Goal: Transaction & Acquisition: Obtain resource

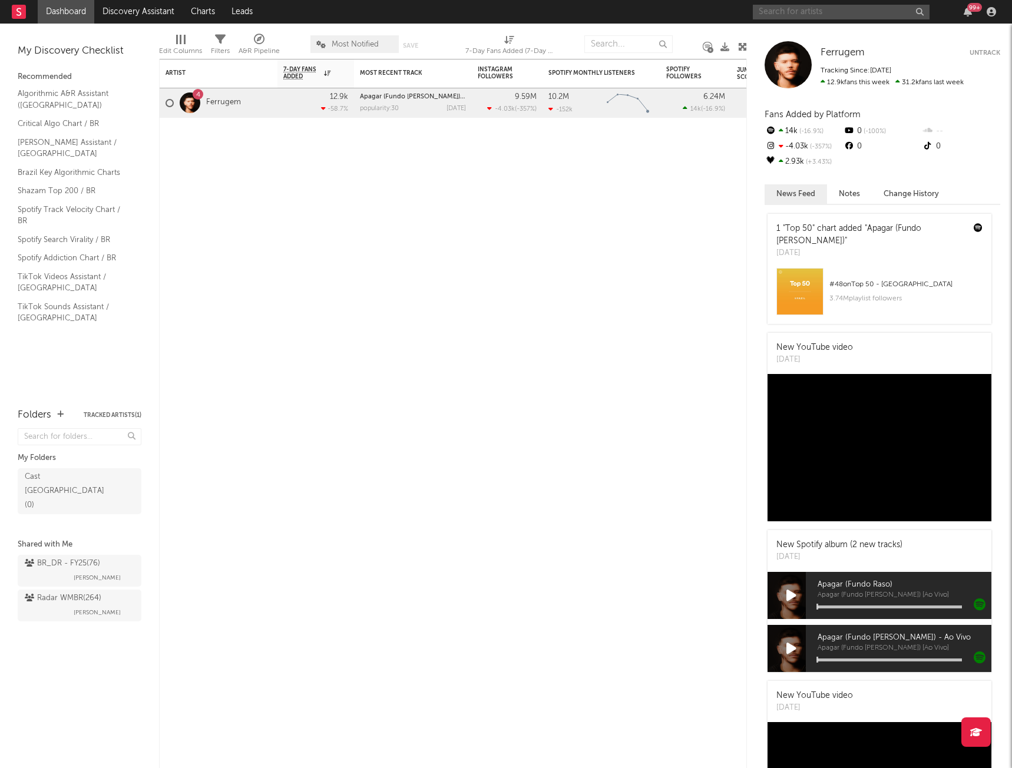
click at [849, 14] on input "text" at bounding box center [841, 12] width 177 height 15
type input "d"
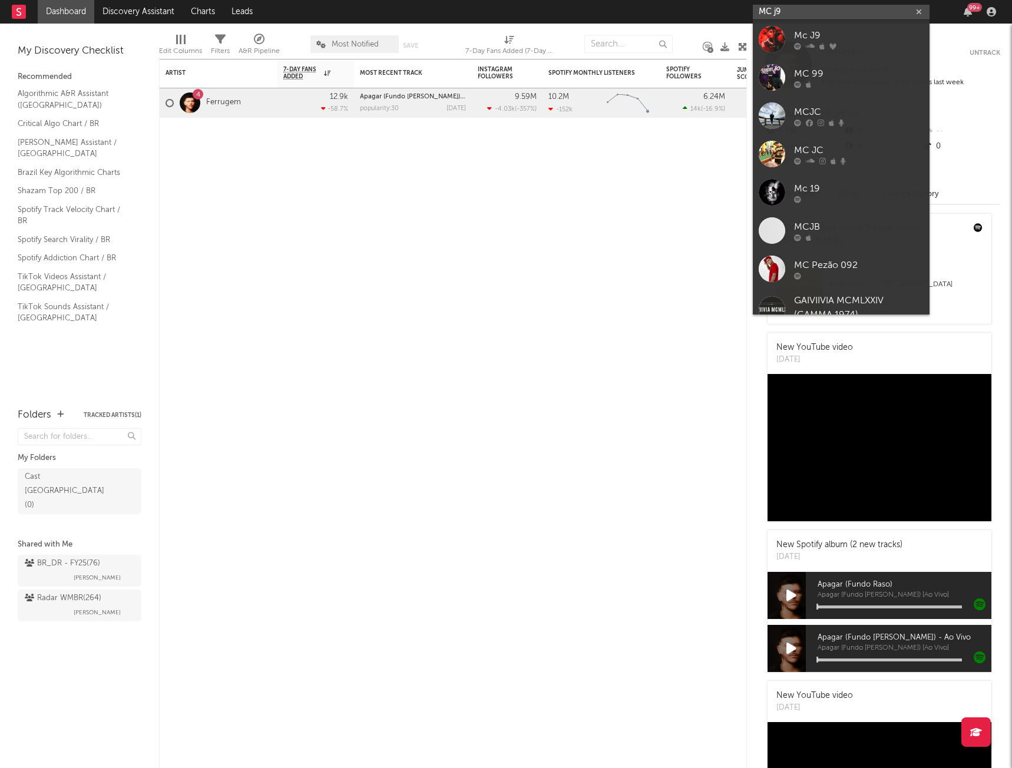
type input "MC j9"
click at [892, 42] on div at bounding box center [859, 45] width 130 height 7
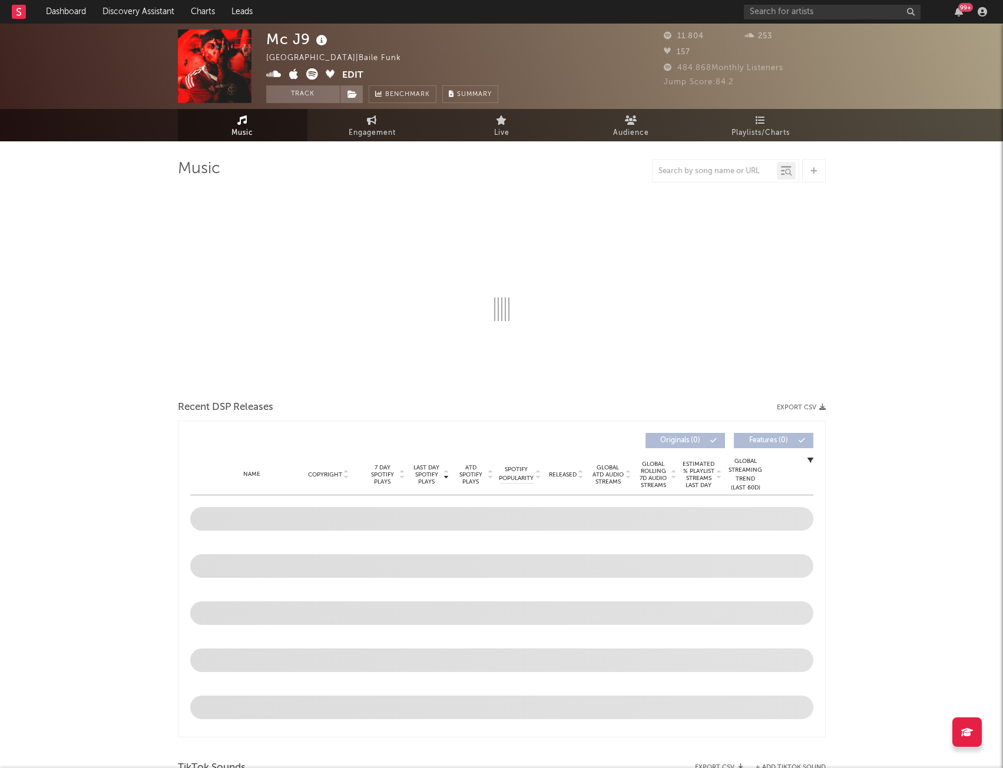
select select "6m"
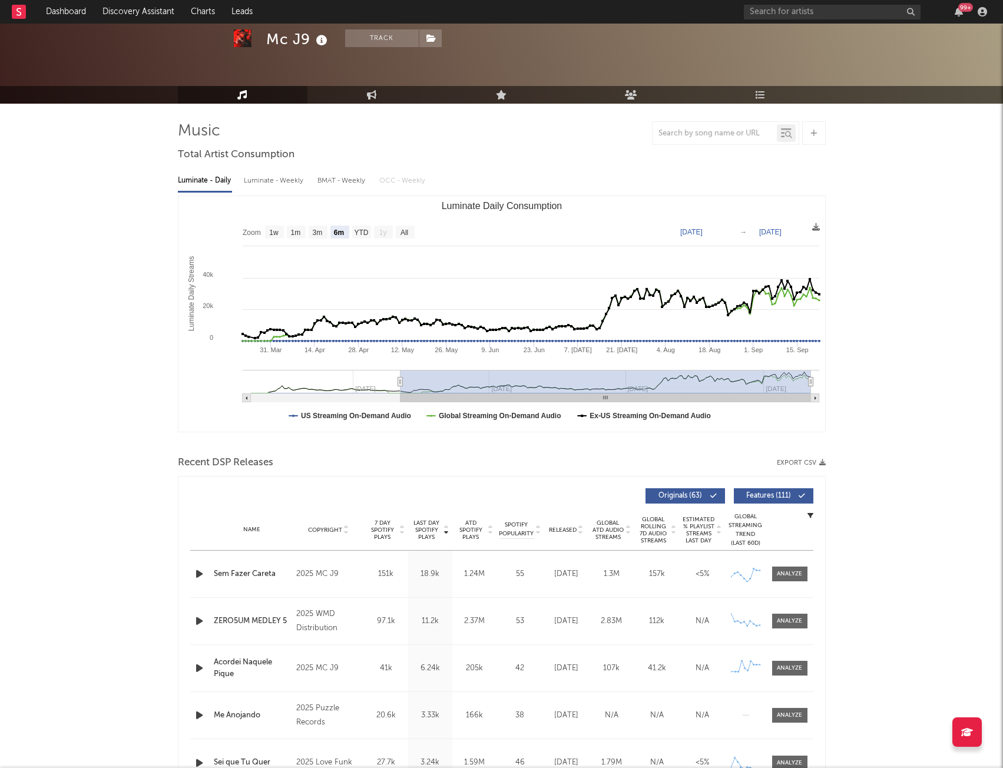
scroll to position [59, 0]
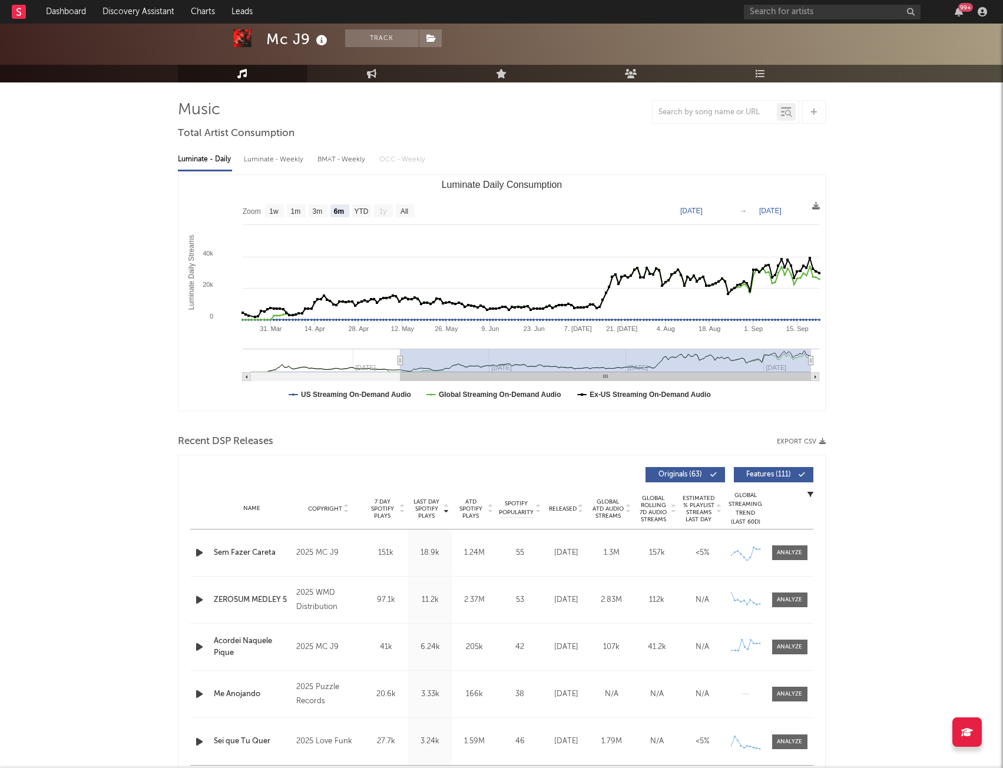
click at [296, 160] on div "Luminate - Weekly" at bounding box center [275, 160] width 62 height 20
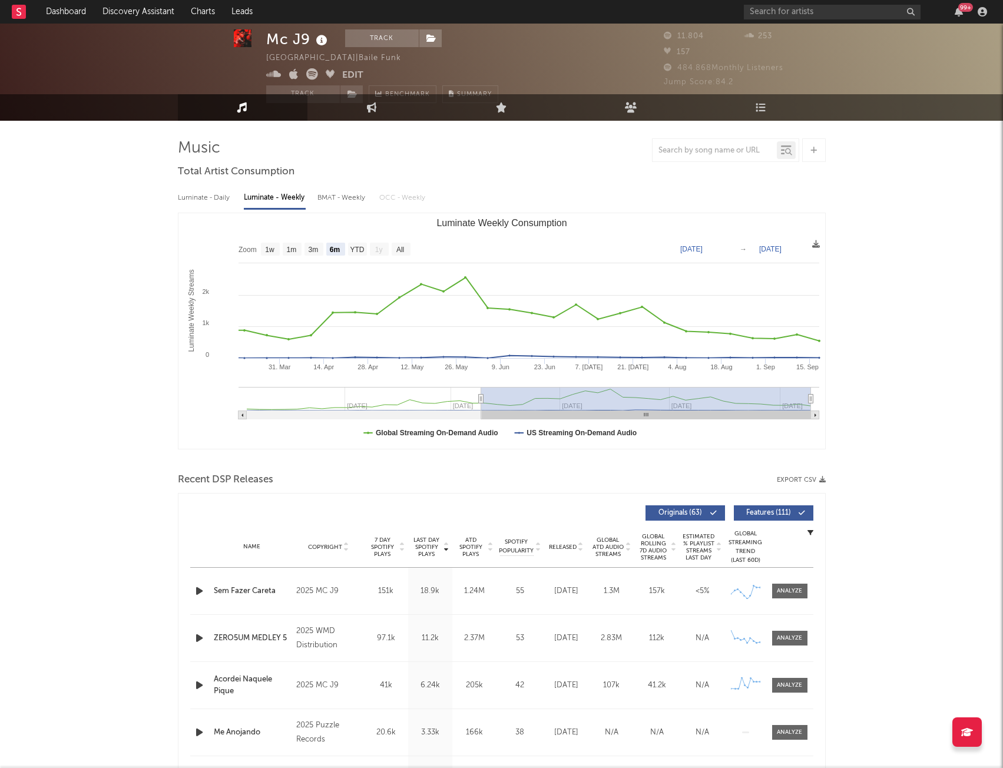
scroll to position [0, 0]
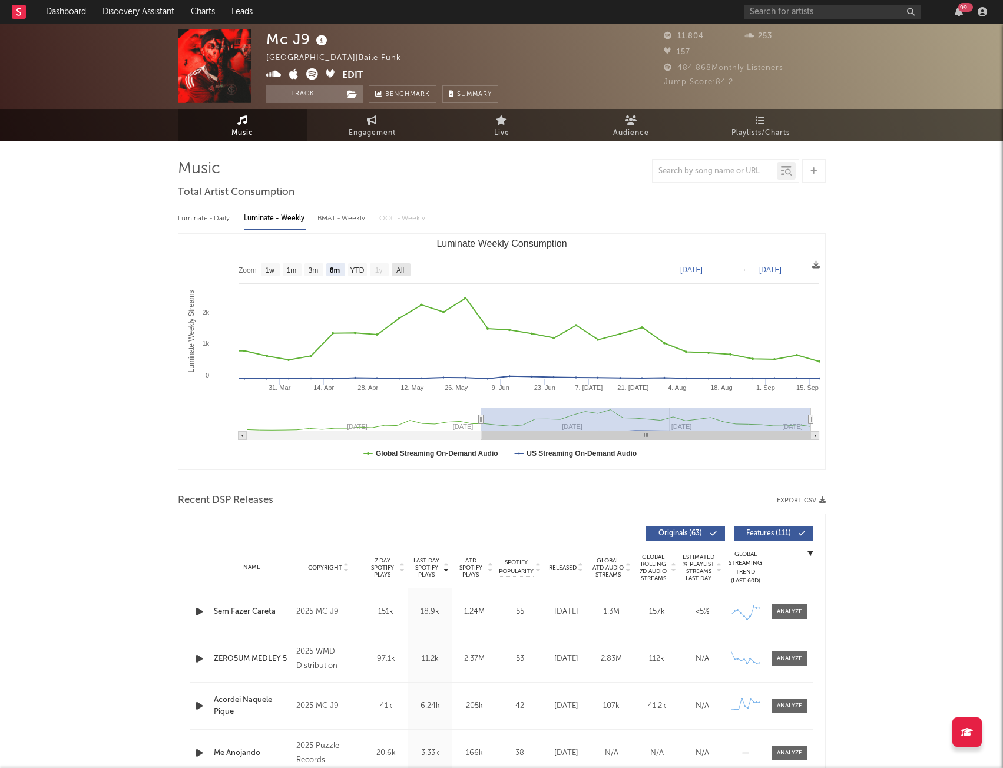
click at [397, 270] on text "All" at bounding box center [400, 270] width 8 height 8
select select "All"
type input "[DATE]"
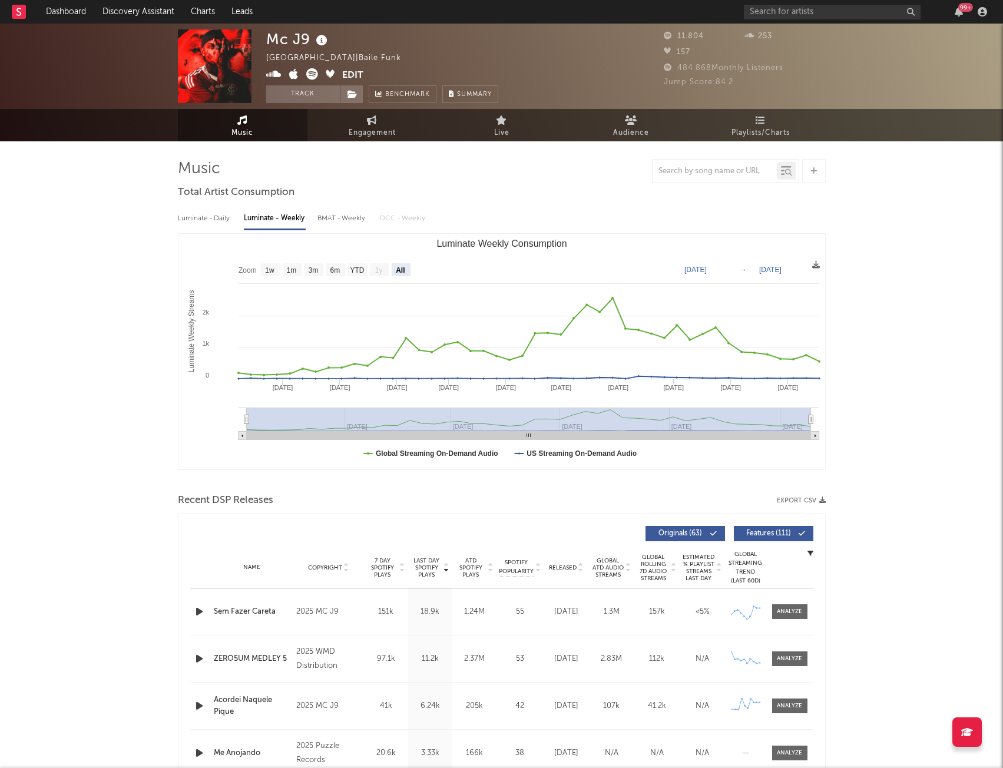
click at [794, 503] on button "Export CSV" at bounding box center [801, 500] width 49 height 7
click at [808, 497] on button "Export CSV" at bounding box center [801, 500] width 49 height 7
click at [816, 15] on input "text" at bounding box center [832, 12] width 177 height 15
click at [781, 11] on input "mayke & ly" at bounding box center [832, 12] width 177 height 15
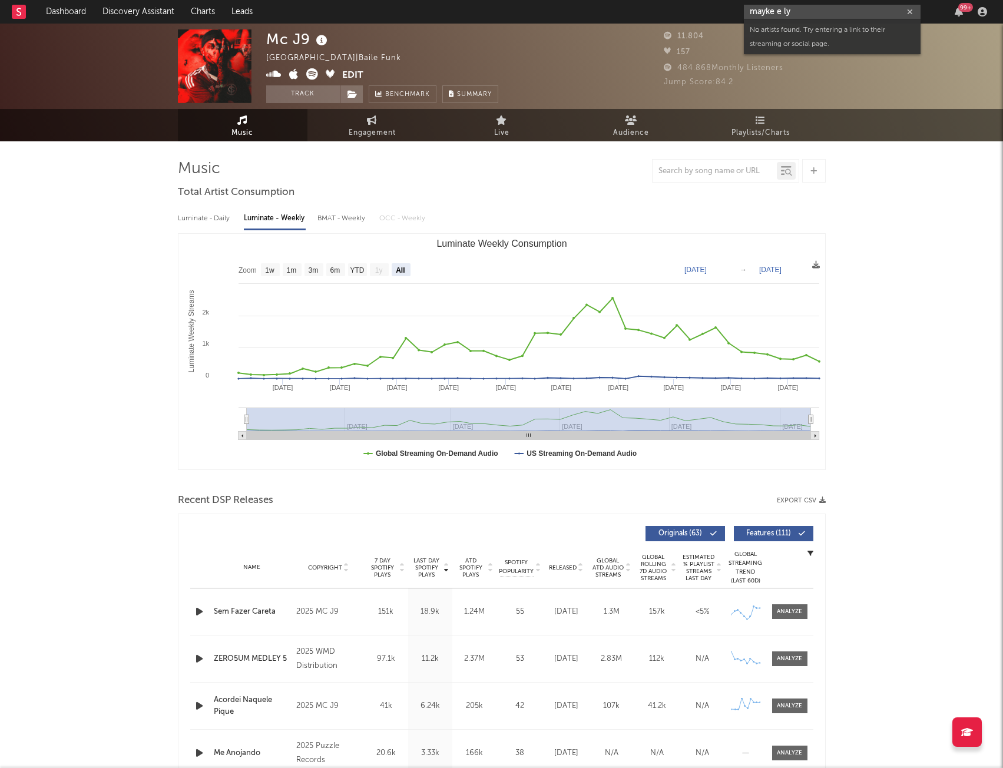
click at [799, 9] on input "mayke e ly" at bounding box center [832, 12] width 177 height 15
click at [772, 11] on input "mayke e ly" at bounding box center [832, 12] width 177 height 15
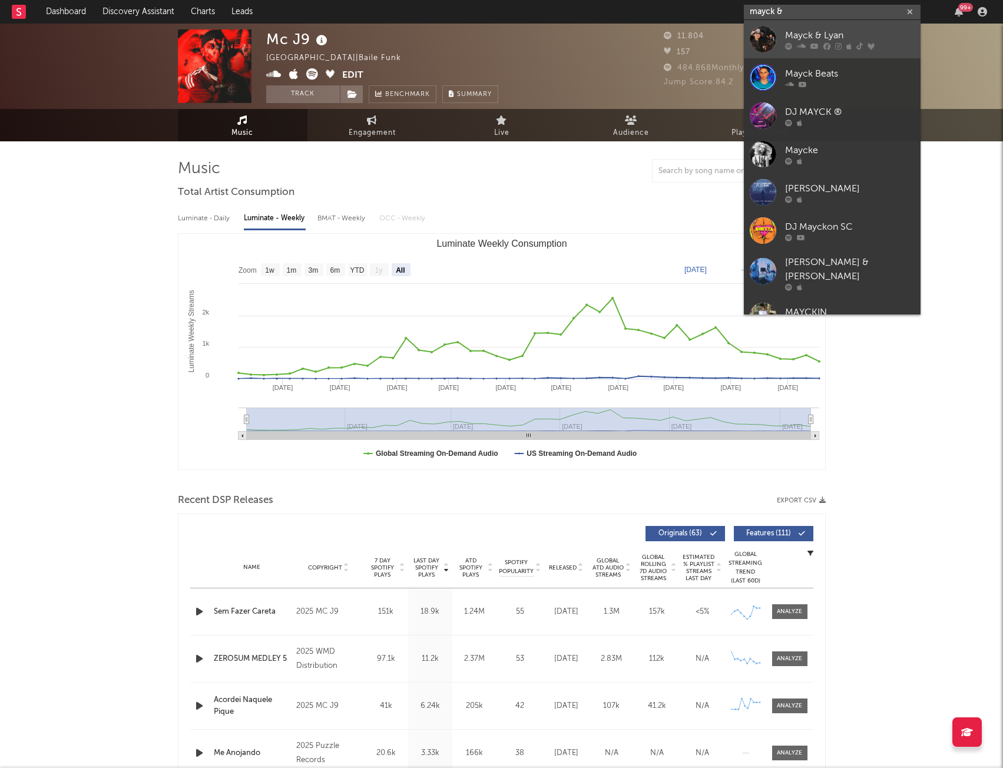
type input "mayck &"
click at [810, 28] on div "Mayck & Lyan" at bounding box center [850, 35] width 130 height 14
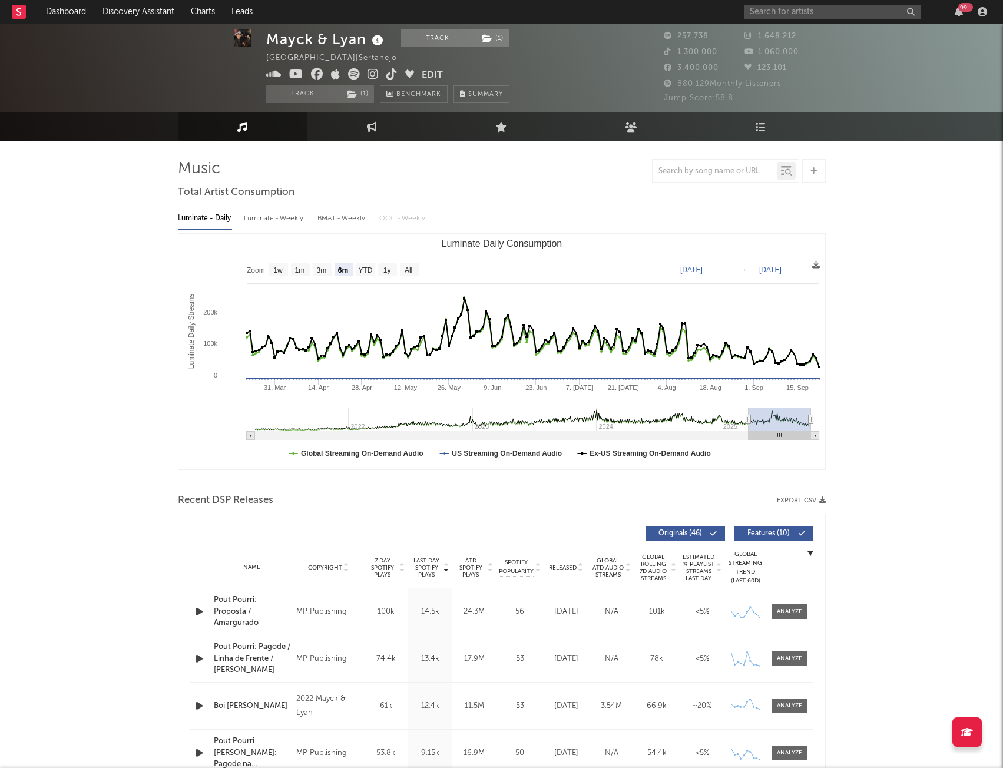
scroll to position [59, 0]
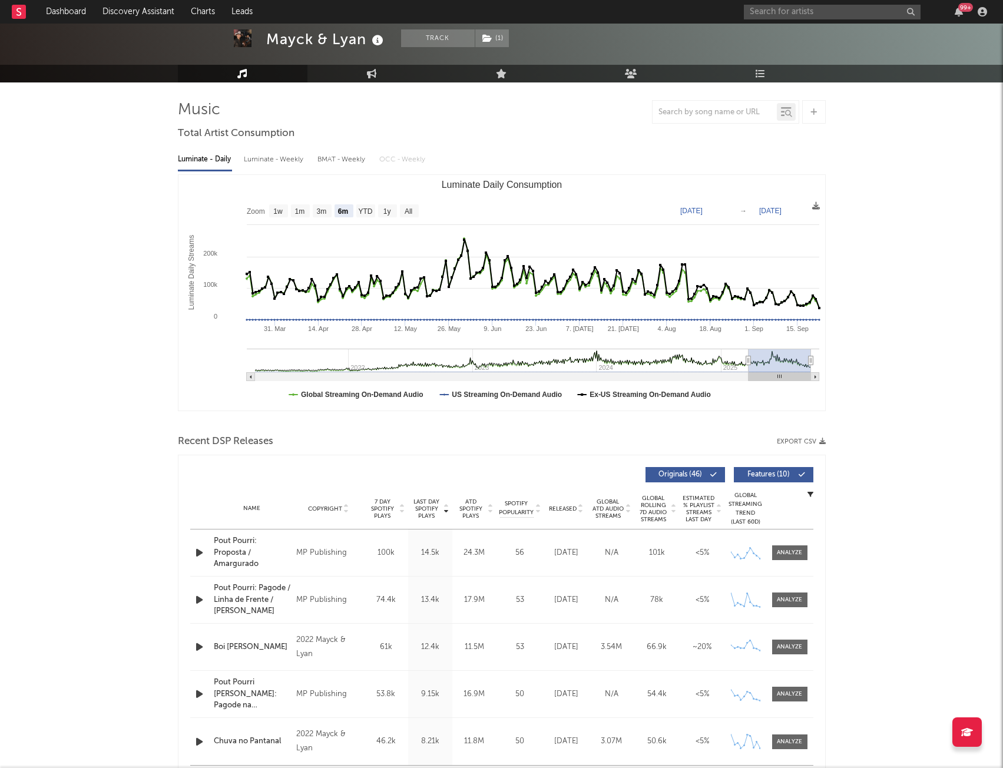
click at [810, 442] on button "Export CSV" at bounding box center [801, 441] width 49 height 7
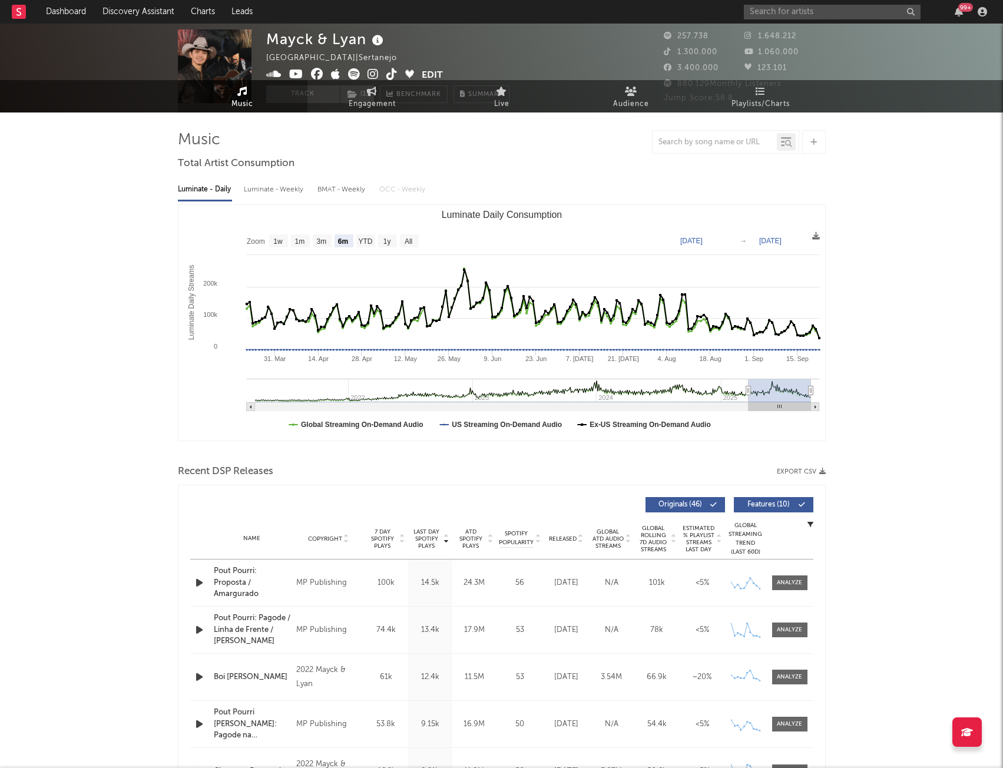
scroll to position [0, 0]
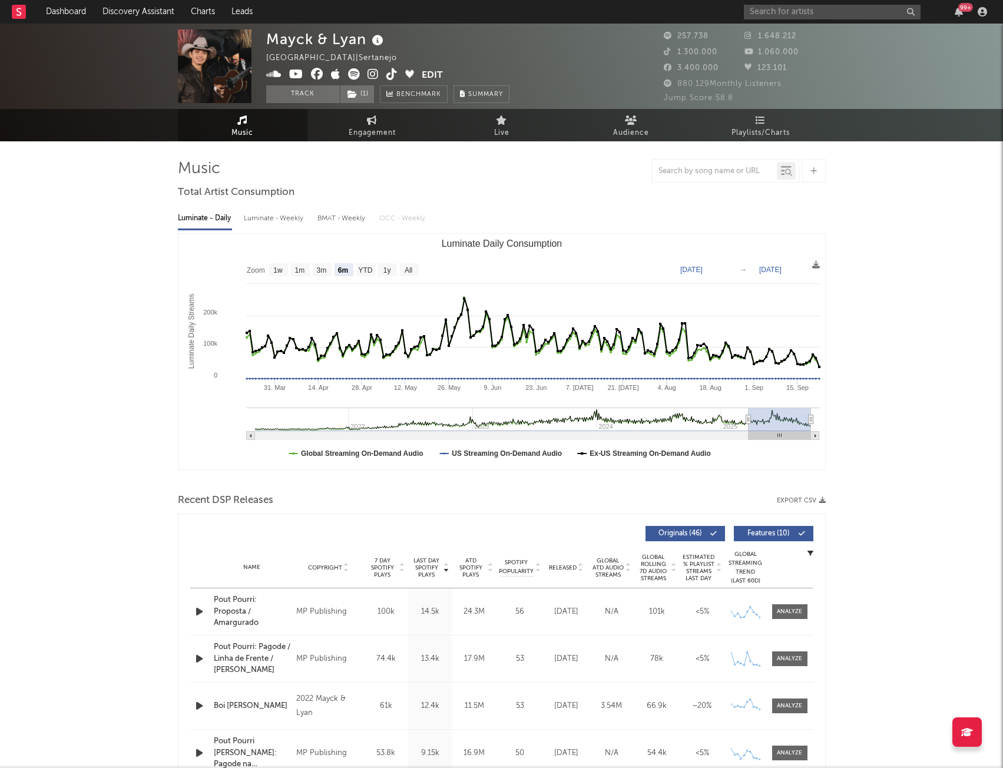
click at [801, 495] on div "Recent DSP Releases Export CSV" at bounding box center [502, 501] width 648 height 20
click at [801, 499] on button "Export CSV" at bounding box center [801, 500] width 49 height 7
drag, startPoint x: 366, startPoint y: 38, endPoint x: 266, endPoint y: 45, distance: 100.4
click at [266, 45] on div "Mayck & Lyan" at bounding box center [326, 38] width 120 height 19
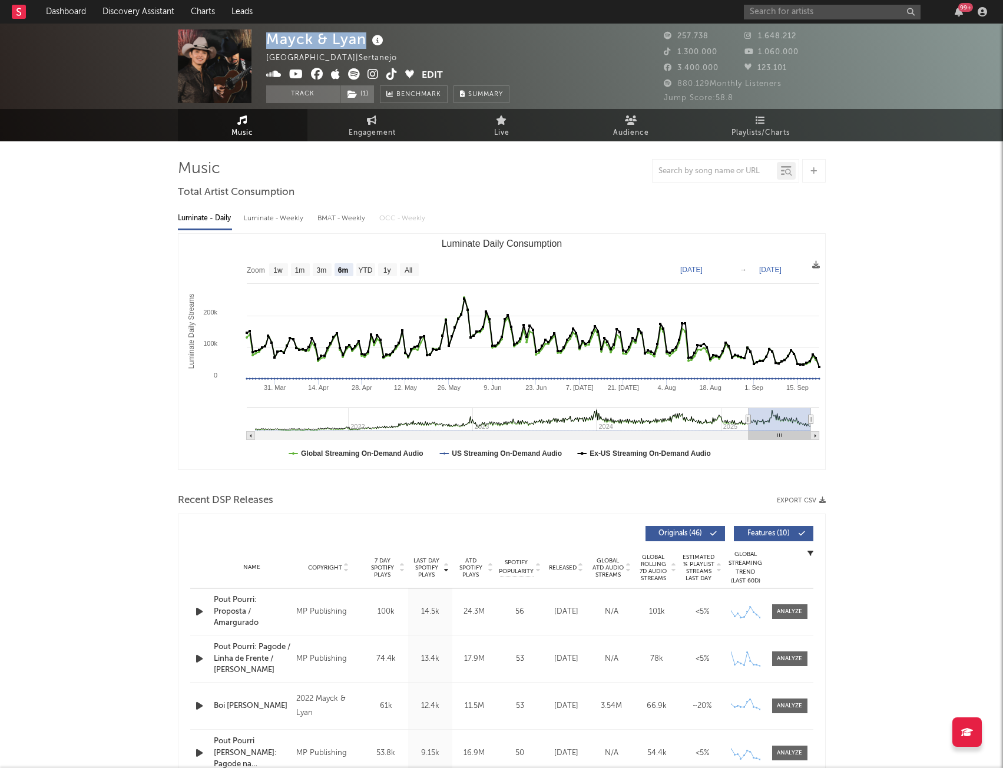
copy div "Mayck & Lyan"
click at [815, 262] on icon at bounding box center [816, 265] width 8 height 8
drag, startPoint x: 813, startPoint y: 262, endPoint x: 481, endPoint y: 188, distance: 341.0
click at [411, 269] on text "All" at bounding box center [408, 270] width 8 height 8
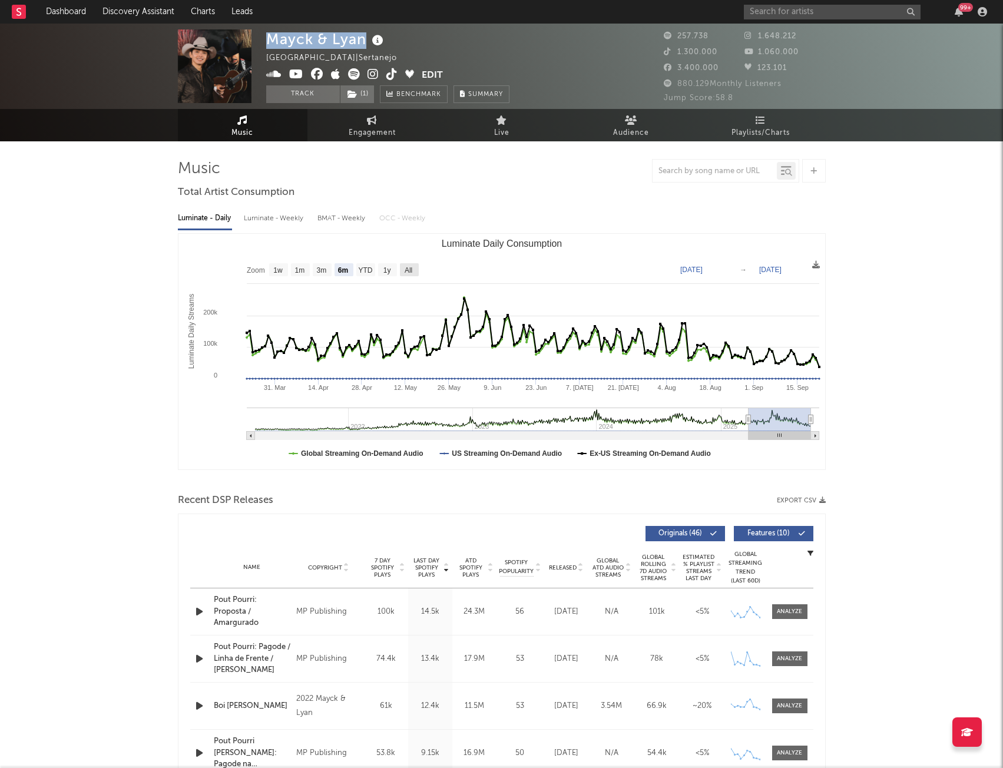
select select "All"
type input "[DATE]"
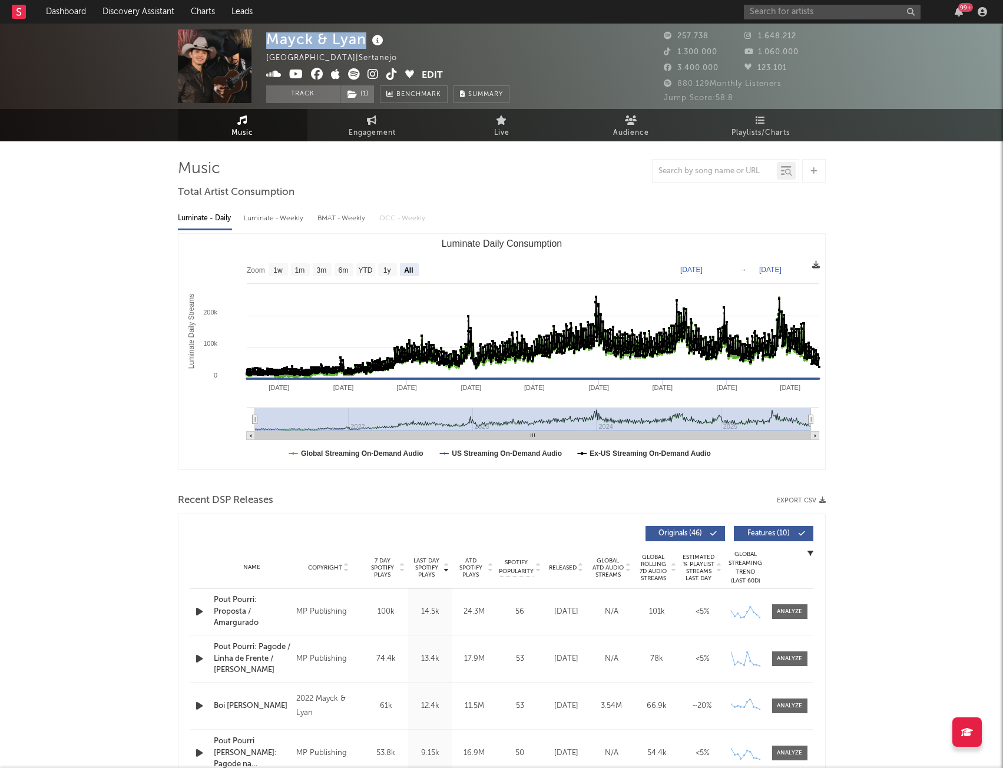
click at [816, 267] on icon at bounding box center [816, 265] width 8 height 8
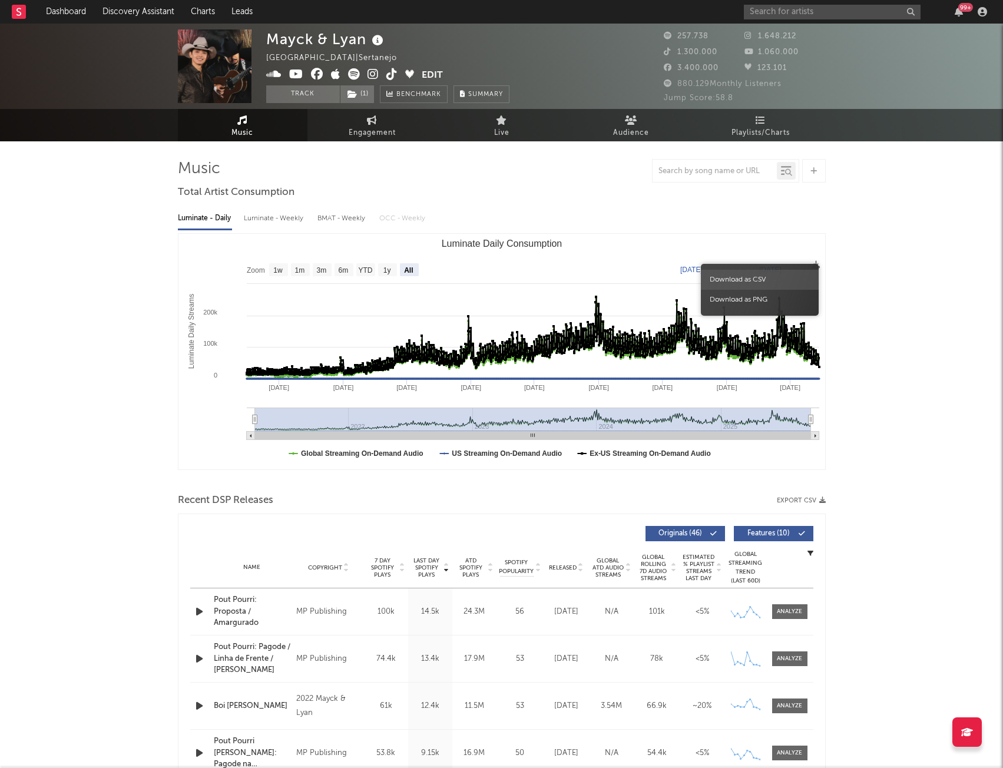
click at [744, 281] on span "Download as CSV" at bounding box center [760, 280] width 118 height 20
